Goal: Navigation & Orientation: Find specific page/section

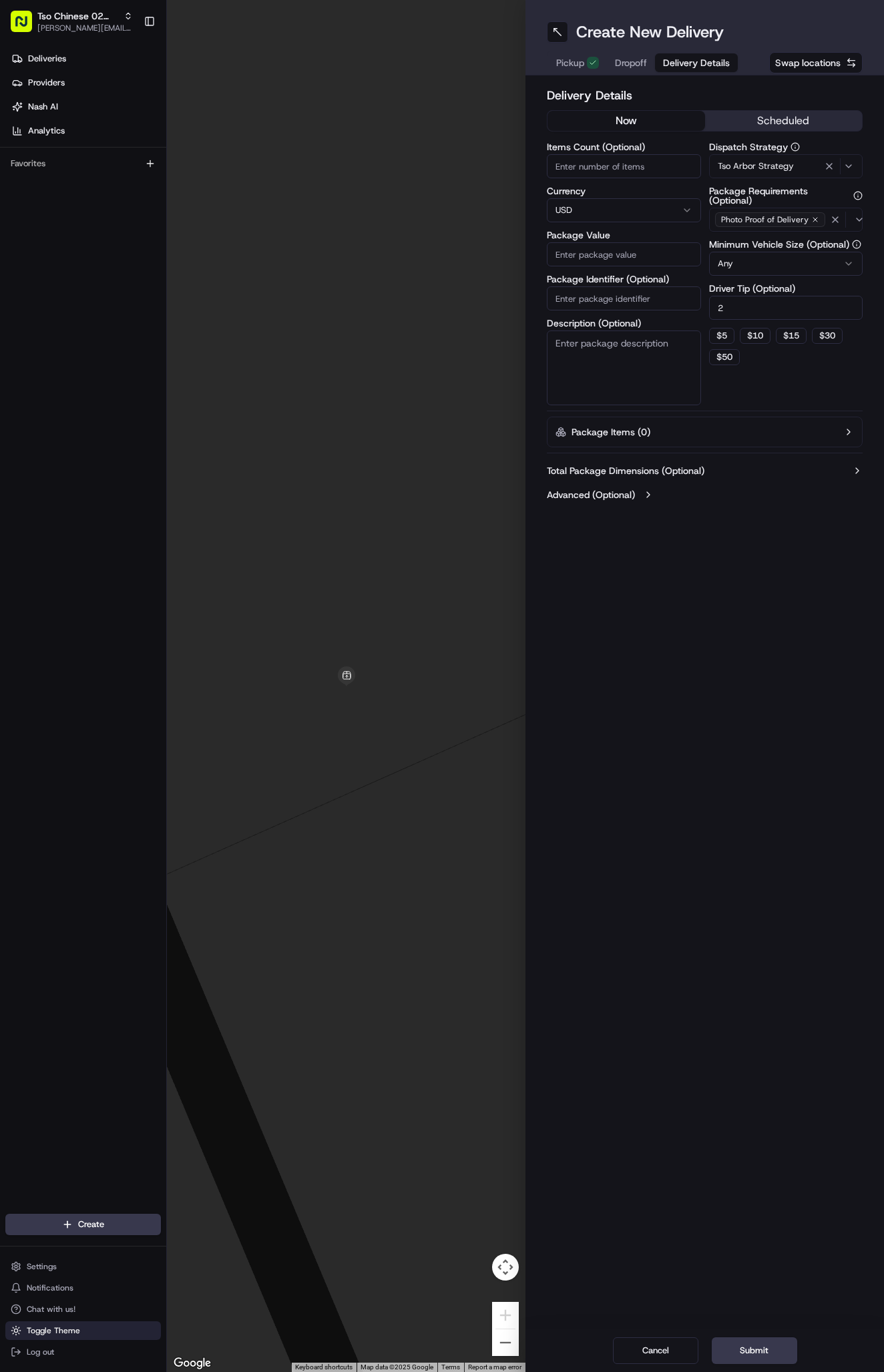
type input "2"
click at [75, 1325] on button "Toggle Theme" at bounding box center [83, 1330] width 156 height 18
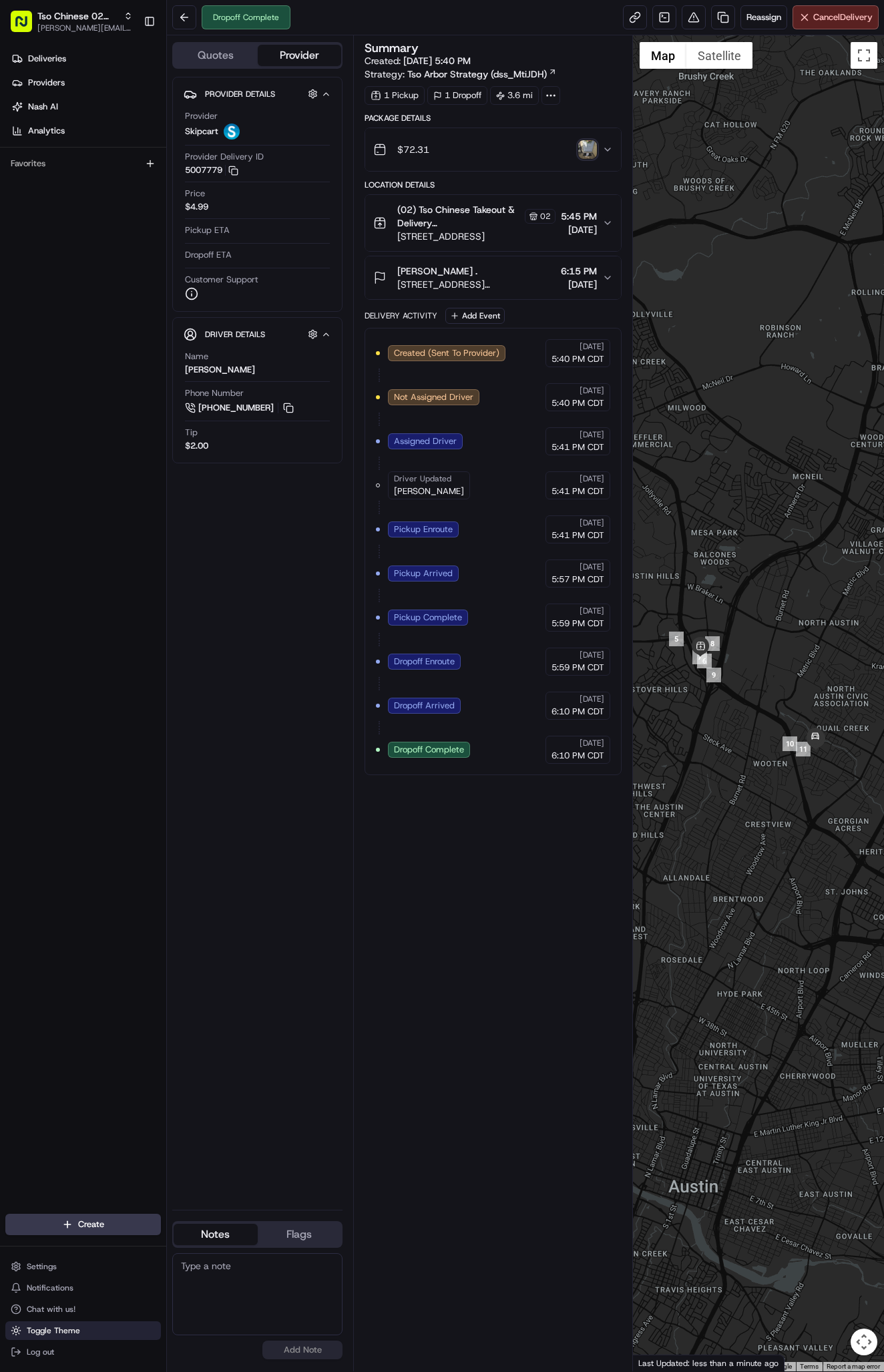
click at [71, 1331] on span "Toggle Theme" at bounding box center [53, 1331] width 53 height 10
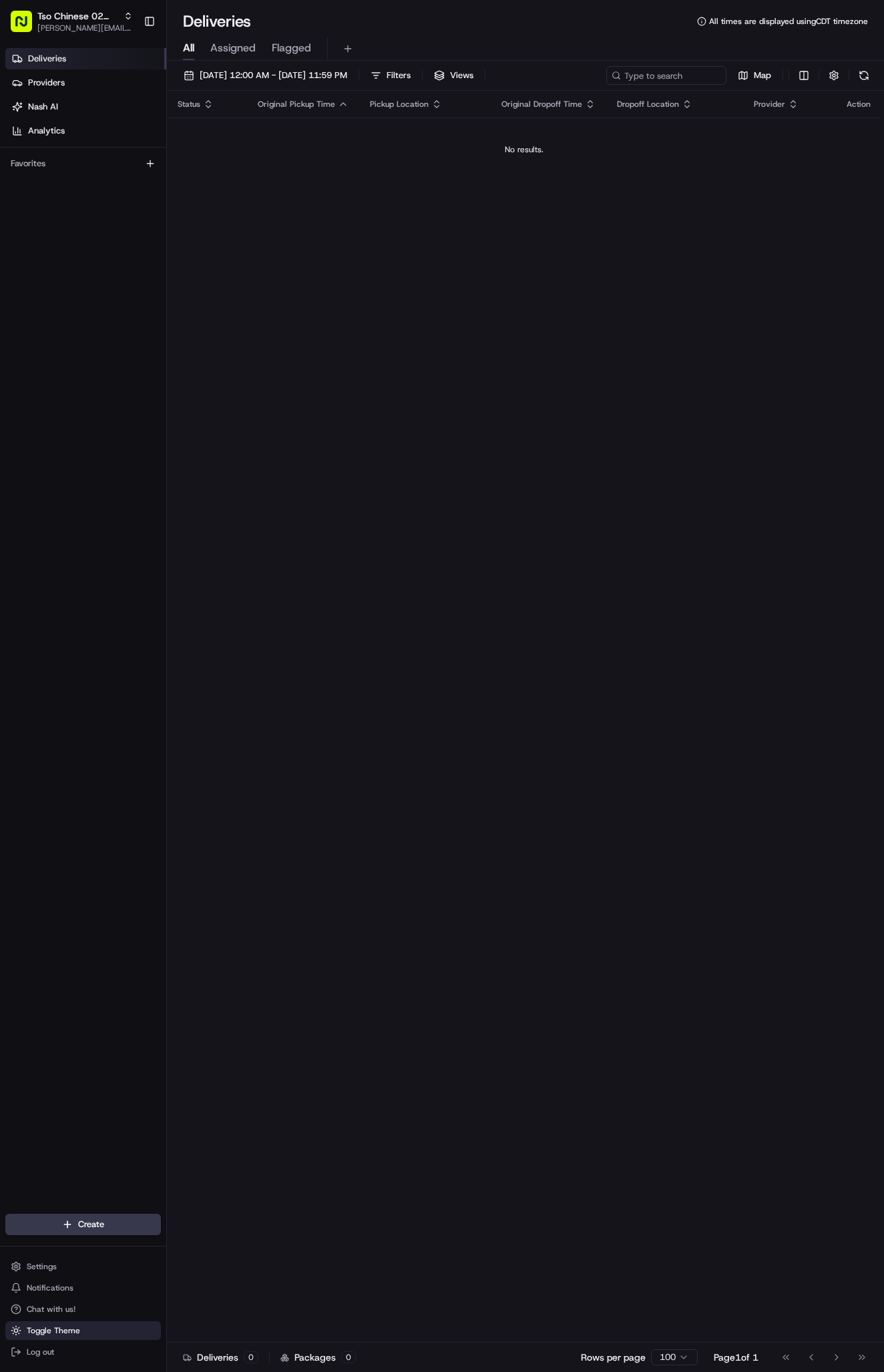
click at [78, 1329] on span "Toggle Theme" at bounding box center [53, 1331] width 53 height 10
